Goal: Find specific page/section: Find specific page/section

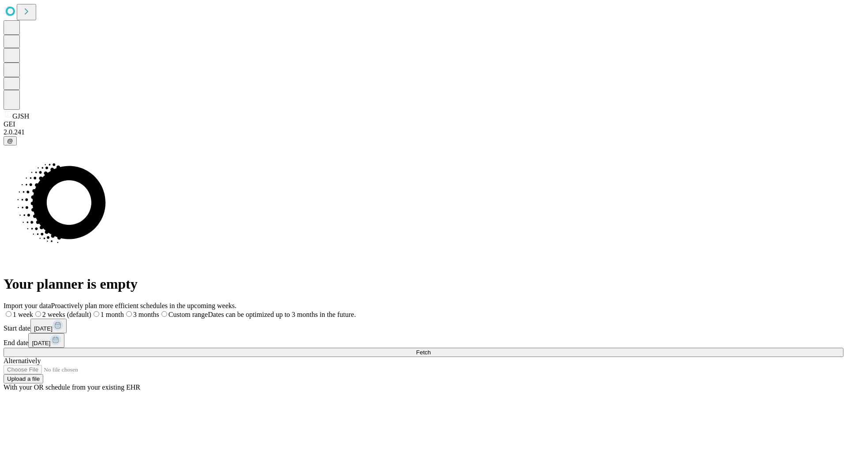
click at [430, 349] on span "Fetch" at bounding box center [423, 352] width 15 height 7
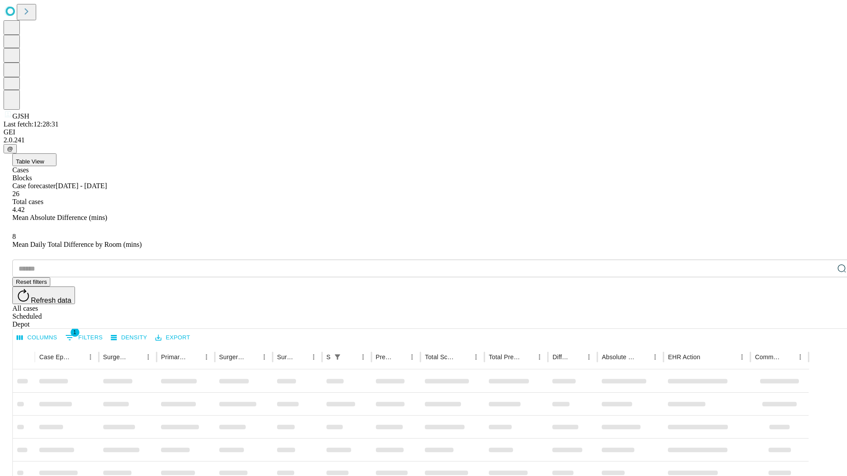
click at [824, 321] on div "Depot" at bounding box center [432, 325] width 840 height 8
